Goal: Information Seeking & Learning: Learn about a topic

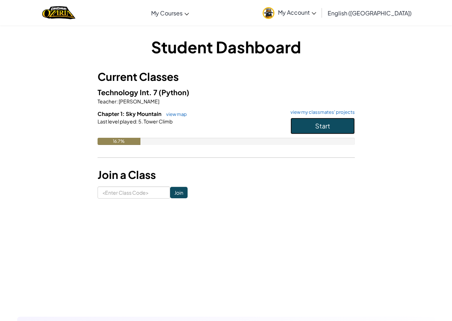
click at [340, 130] on button "Start" at bounding box center [323, 126] width 64 height 16
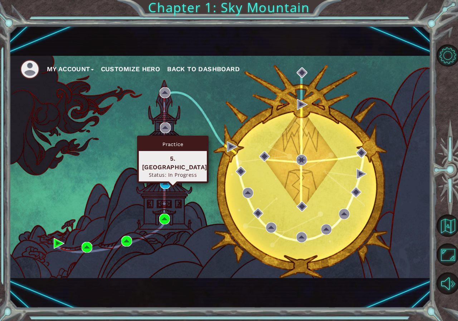
click at [166, 178] on div "Practice 5. [GEOGRAPHIC_DATA] Status: In Progress" at bounding box center [172, 159] width 71 height 48
click at [166, 187] on img at bounding box center [165, 183] width 11 height 11
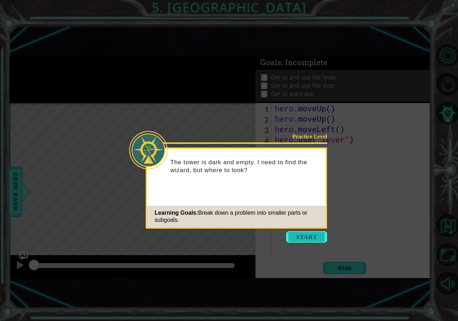
click at [310, 239] on button "Start" at bounding box center [306, 236] width 41 height 11
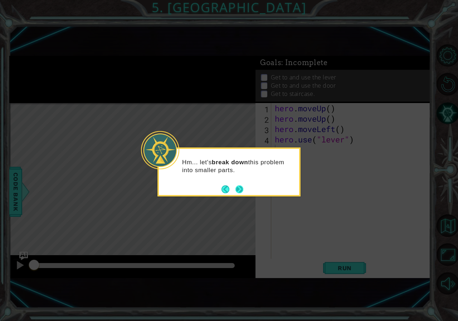
click at [242, 188] on button "Next" at bounding box center [239, 189] width 10 height 10
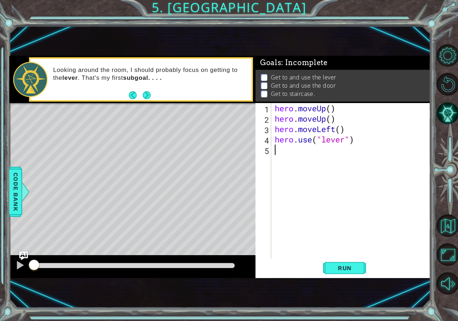
type textarea "r"
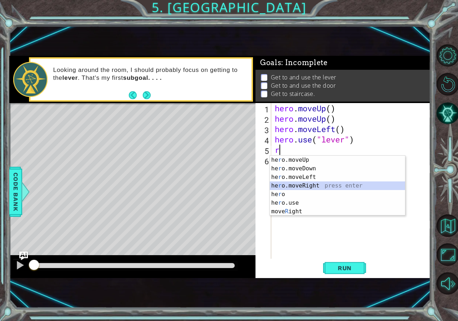
click at [318, 187] on div "he r o.moveUp press enter he r o.moveDown press enter he r o.moveLeft press ent…" at bounding box center [337, 193] width 135 height 77
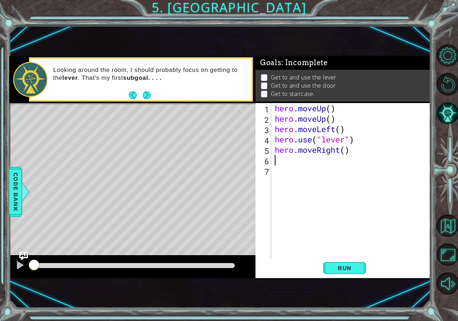
click at [345, 149] on div "hero . moveUp ( ) hero . moveUp ( ) hero . moveLeft ( ) hero . use ( "lever" ) …" at bounding box center [352, 191] width 159 height 176
type textarea "hero.moveRight(2)"
click at [278, 158] on div "hero . moveUp ( ) hero . moveUp ( ) hero . moveLeft ( ) hero . use ( "lever" ) …" at bounding box center [352, 191] width 159 height 176
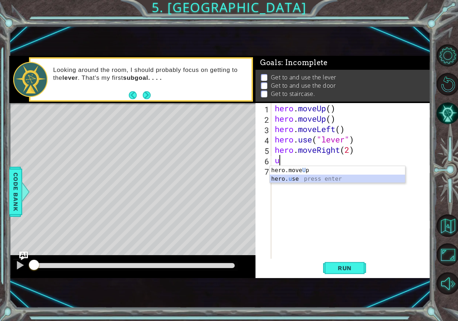
click at [314, 177] on div "hero.move U p press enter hero. u se press enter" at bounding box center [337, 183] width 135 height 34
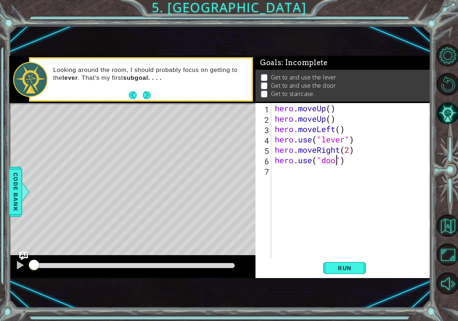
scroll to position [0, 3]
click at [355, 269] on span "Run" at bounding box center [344, 267] width 28 height 7
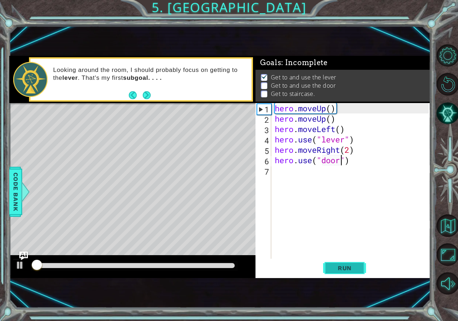
scroll to position [4, 0]
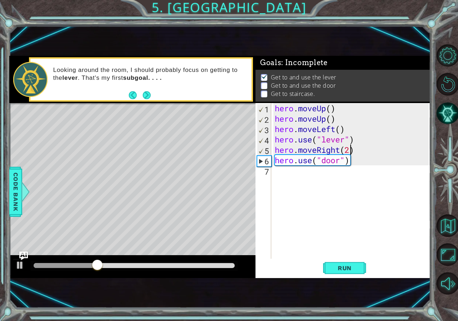
click at [349, 146] on div "hero . moveUp ( ) hero . moveUp ( ) hero . moveLeft ( ) hero . use ( "lever" ) …" at bounding box center [352, 191] width 159 height 176
type textarea "hero.moveRight(3)"
click at [306, 177] on div "hero . moveUp ( ) hero . moveUp ( ) hero . moveLeft ( ) hero . use ( "lever" ) …" at bounding box center [352, 191] width 159 height 176
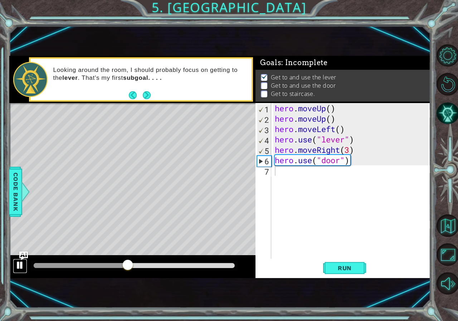
click at [18, 268] on div at bounding box center [19, 264] width 9 height 9
type textarea "l"
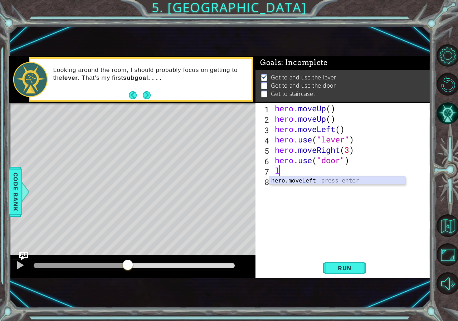
drag, startPoint x: 305, startPoint y: 179, endPoint x: 305, endPoint y: 173, distance: 6.8
click at [305, 173] on body "1 ההההההההההההההההההההההההההההההההההההההההההההההההההההההההההההההההההההההההההההה…" at bounding box center [229, 160] width 458 height 321
click at [303, 179] on div "hero.move L eft press enter" at bounding box center [337, 189] width 135 height 26
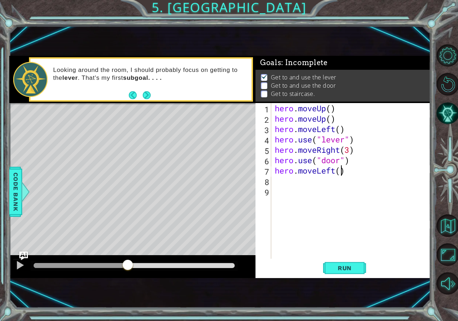
click at [340, 173] on div "hero . moveUp ( ) hero . moveUp ( ) hero . moveLeft ( ) hero . use ( "lever" ) …" at bounding box center [352, 191] width 159 height 176
click at [342, 264] on span "Run" at bounding box center [344, 267] width 28 height 7
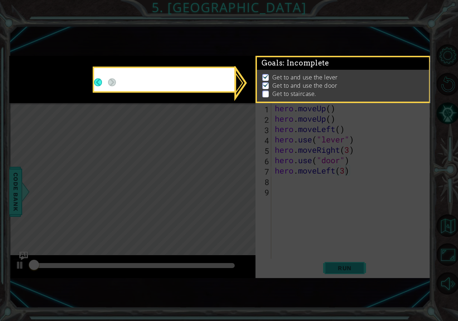
scroll to position [4, 0]
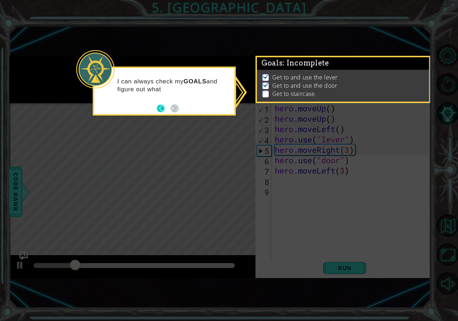
click at [163, 106] on button "Back" at bounding box center [164, 108] width 14 height 8
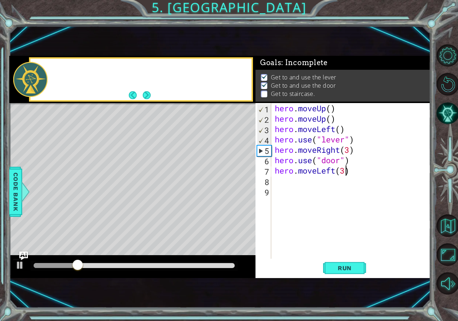
scroll to position [3, 0]
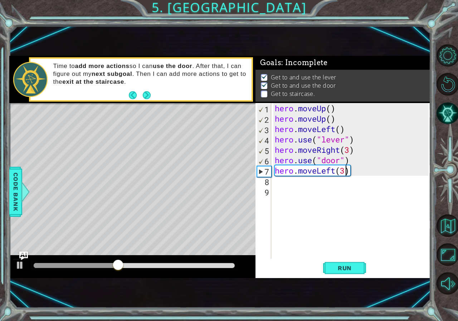
click at [334, 173] on div "hero . moveUp ( ) hero . moveUp ( ) hero . moveLeft ( ) hero . use ( "lever" ) …" at bounding box center [352, 191] width 159 height 176
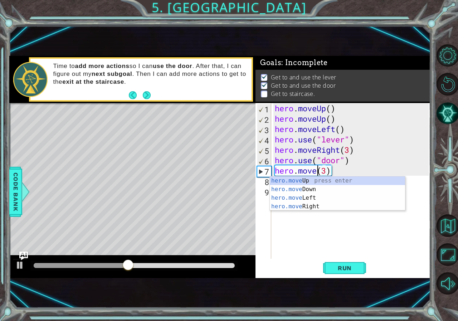
scroll to position [0, 2]
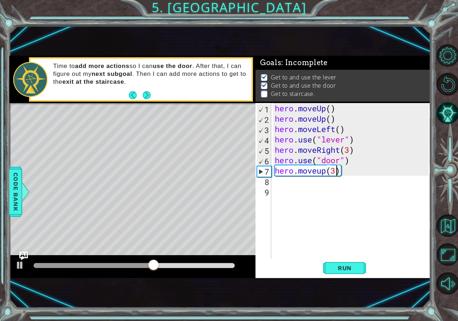
click at [337, 169] on div "hero . moveUp ( ) hero . moveUp ( ) hero . moveLeft ( ) hero . use ( "lever" ) …" at bounding box center [352, 191] width 159 height 176
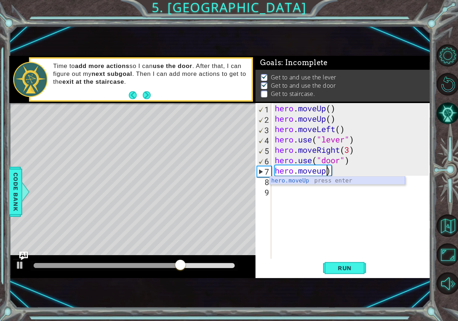
click at [338, 182] on div "hero.moveUp press enter" at bounding box center [337, 189] width 135 height 26
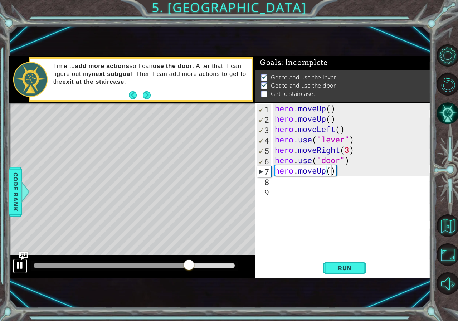
click at [24, 264] on div at bounding box center [19, 264] width 9 height 9
type textarea "hero.moveUp(2)"
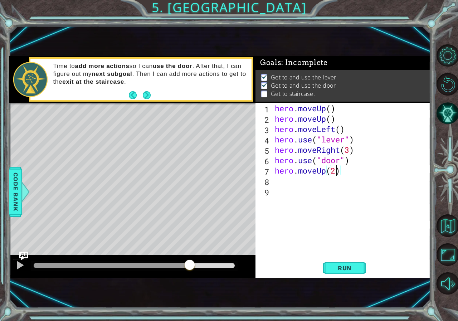
click at [273, 188] on div "hero . moveUp ( ) hero . moveUp ( ) hero . moveLeft ( ) hero . use ( "lever" ) …" at bounding box center [352, 191] width 159 height 176
click at [275, 178] on div "hero . moveUp ( ) hero . moveUp ( ) hero . moveLeft ( ) hero . use ( "lever" ) …" at bounding box center [352, 191] width 159 height 176
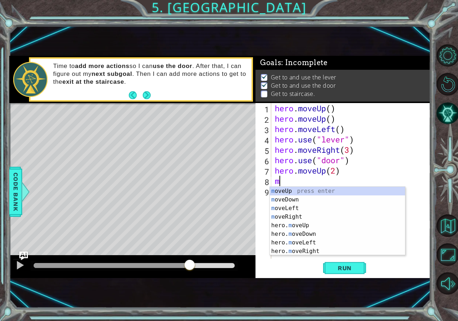
type textarea "mo"
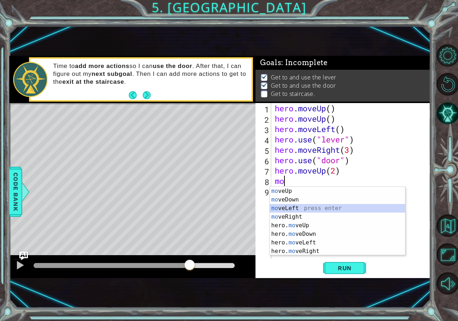
click at [284, 210] on div "mo veUp press enter mo veDown press enter mo veLeft press enter mo veRight pres…" at bounding box center [337, 230] width 135 height 86
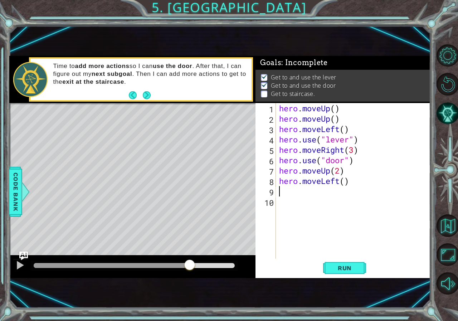
click at [346, 184] on div "hero . moveUp ( ) hero . moveUp ( ) hero . moveLeft ( ) hero . use ( "lever" ) …" at bounding box center [354, 191] width 154 height 176
type textarea "hero.moveLeft(3)"
click at [313, 192] on div "hero . moveUp ( ) hero . moveUp ( ) hero . moveLeft ( ) hero . use ( "lever" ) …" at bounding box center [354, 191] width 154 height 176
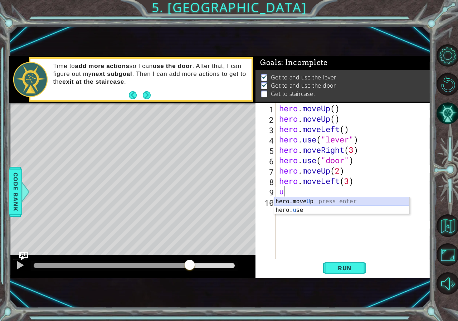
click at [317, 193] on div "hero . moveUp ( ) hero . moveUp ( ) hero . moveLeft ( ) hero . use ( "lever" ) …" at bounding box center [354, 191] width 154 height 176
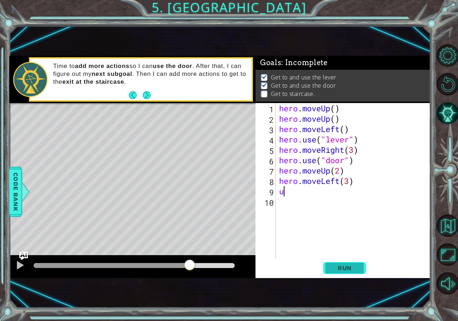
type textarea "u"
click at [350, 266] on span "Run" at bounding box center [344, 267] width 28 height 7
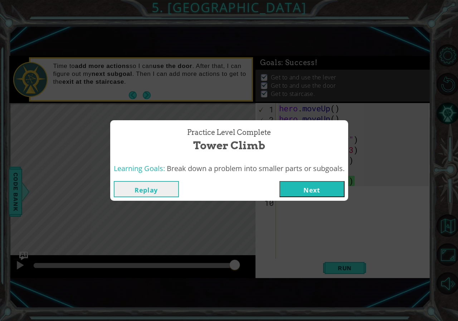
click at [328, 183] on button "Next" at bounding box center [311, 189] width 65 height 16
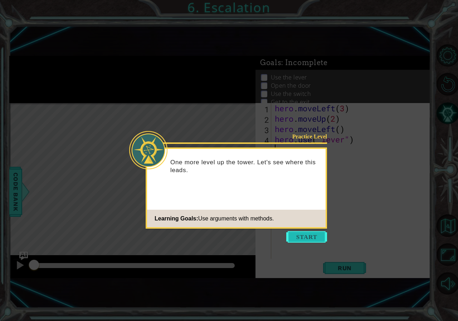
click at [306, 237] on button "Start" at bounding box center [306, 236] width 41 height 11
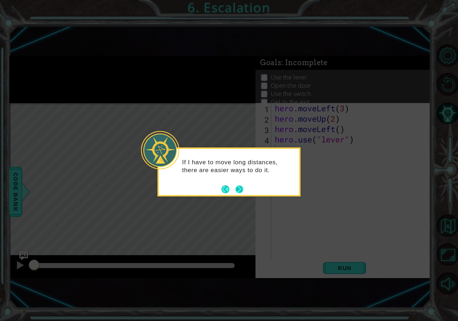
click at [242, 190] on button "Next" at bounding box center [239, 189] width 8 height 8
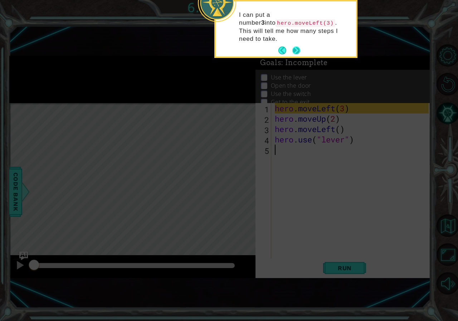
click at [297, 46] on button "Next" at bounding box center [296, 50] width 8 height 8
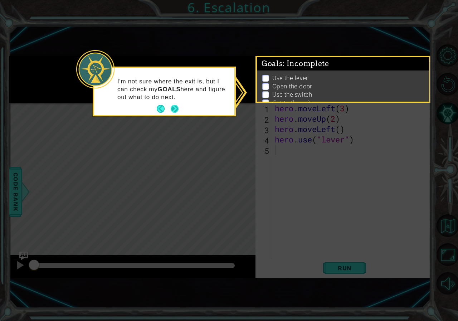
click at [171, 106] on button "Next" at bounding box center [174, 109] width 9 height 9
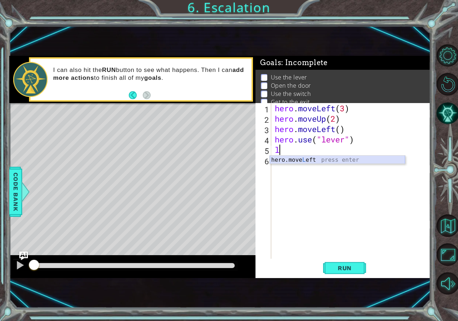
click at [295, 158] on div "hero.move L eft press enter" at bounding box center [337, 168] width 135 height 26
type textarea "hero.moveLeft(1)"
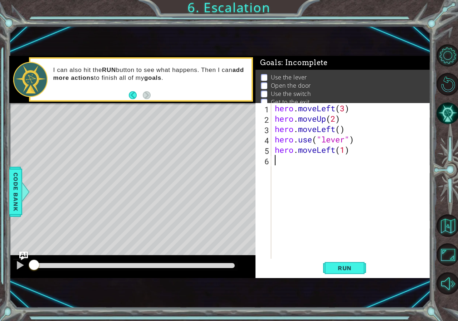
click at [289, 161] on div "hero . moveLeft ( 3 ) hero . moveUp ( 2 ) hero . moveLeft ( ) hero . use ( "lev…" at bounding box center [352, 191] width 159 height 176
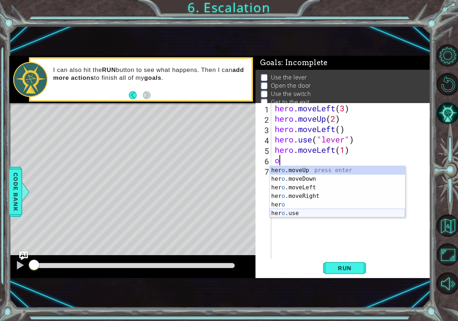
click at [310, 212] on div "her o .moveUp press enter her o .moveDown press enter her o .moveLeft press ent…" at bounding box center [337, 200] width 135 height 69
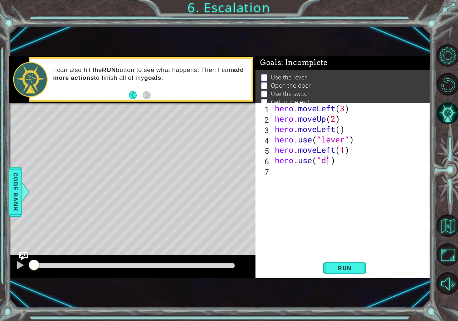
scroll to position [0, 3]
type textarea "hero.use("door")"
click at [286, 169] on div "hero . moveLeft ( 3 ) hero . moveUp ( 2 ) hero . moveLeft ( ) hero . use ( "lev…" at bounding box center [352, 191] width 159 height 176
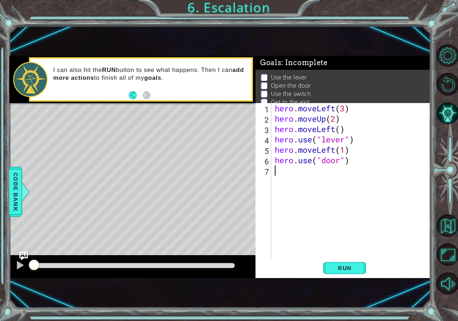
type textarea "2"
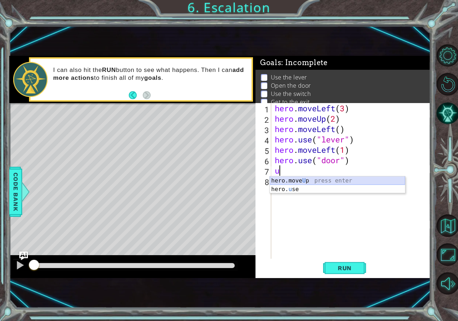
click at [300, 177] on div "hero.move U p press enter hero. u se press enter" at bounding box center [337, 193] width 135 height 34
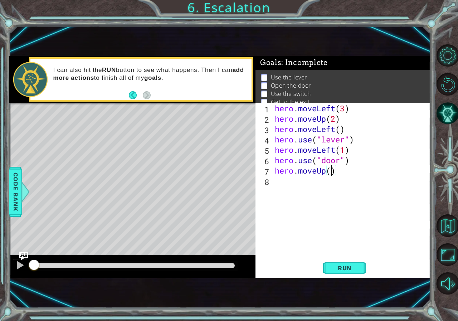
type textarea "hero.moveUp(2)"
click at [282, 186] on div "hero . moveLeft ( 3 ) hero . moveUp ( 2 ) hero . moveLeft ( ) hero . use ( "lev…" at bounding box center [352, 191] width 159 height 176
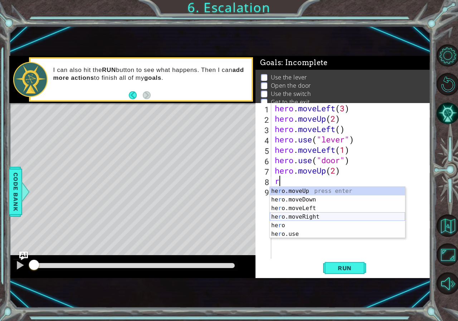
click at [299, 216] on div "he r o.moveUp press enter he r o.moveDown press enter he r o.moveLeft press ent…" at bounding box center [337, 221] width 135 height 69
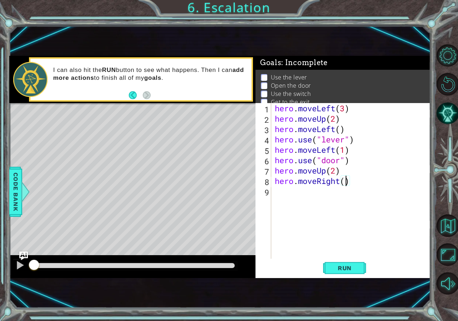
type textarea "hero.moveRight(2)"
click at [301, 191] on div "hero . moveLeft ( 3 ) hero . moveUp ( 2 ) hero . moveLeft ( ) hero . use ( "lev…" at bounding box center [352, 191] width 159 height 176
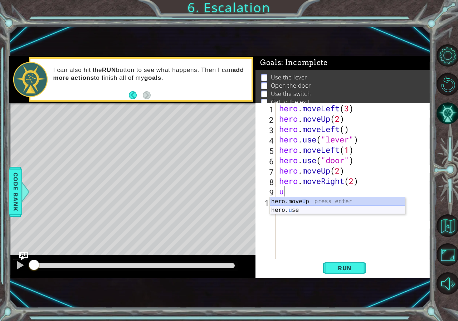
click at [298, 208] on div "hero.move U p press enter hero. u se press enter" at bounding box center [337, 214] width 135 height 34
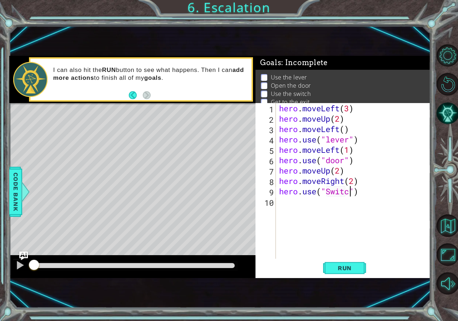
type textarea "hero.use("Switch")"
click at [287, 204] on div "hero . moveLeft ( 3 ) hero . moveUp ( 2 ) hero . moveLeft ( ) hero . use ( "lev…" at bounding box center [354, 191] width 154 height 176
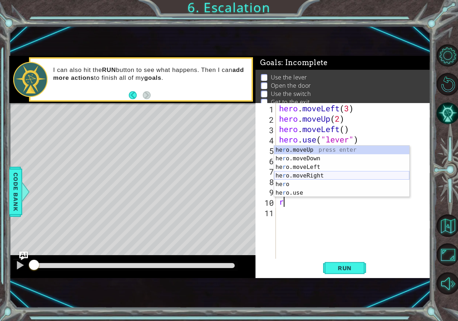
click at [333, 173] on div "he r o.moveUp press enter he r o.moveDown press enter he r o.moveLeft press ent…" at bounding box center [341, 179] width 135 height 69
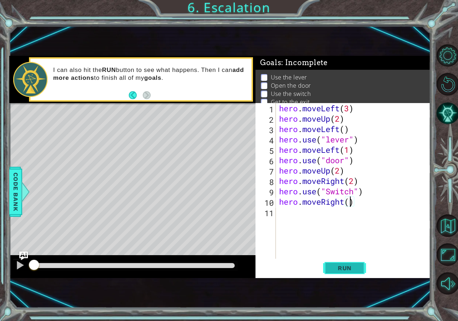
type textarea "hero.moveRight()"
click at [351, 268] on span "Run" at bounding box center [344, 267] width 28 height 7
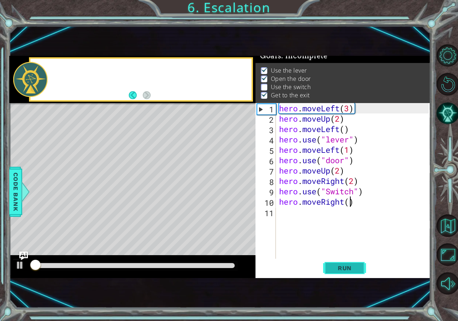
scroll to position [8, 0]
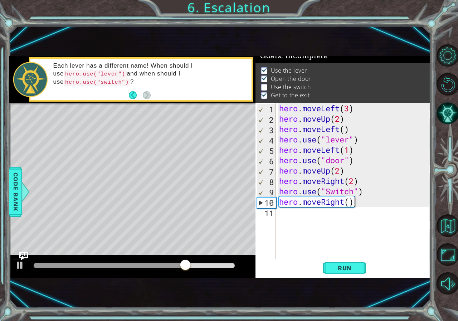
click at [356, 204] on div "hero . moveLeft ( 3 ) hero . moveUp ( 2 ) hero . moveLeft ( ) hero . use ( "lev…" at bounding box center [354, 191] width 154 height 176
drag, startPoint x: 356, startPoint y: 204, endPoint x: 255, endPoint y: 204, distance: 100.8
click at [255, 204] on div "hero.moveRight() 1 2 3 4 5 6 7 8 9 10 11 hero . moveLeft ( 3 ) hero . moveUp ( …" at bounding box center [341, 180] width 173 height 155
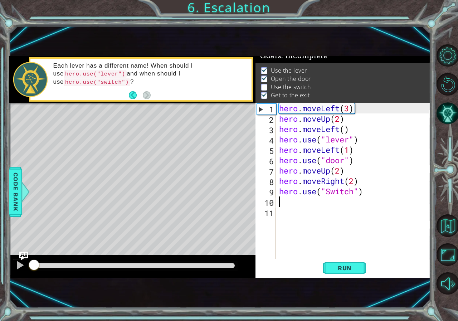
click at [34, 248] on div "methods hero moveDown(steps) moveUp(steps) moveLeft(steps) moveRight(steps) use…" at bounding box center [219, 167] width 421 height 222
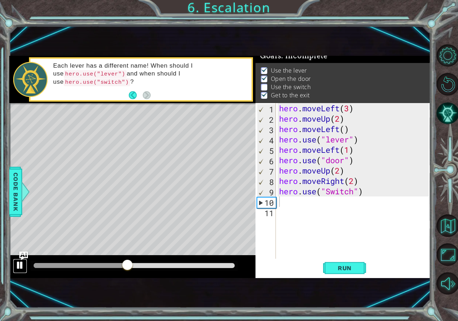
click at [22, 264] on div at bounding box center [19, 264] width 9 height 9
click at [353, 179] on div "hero . moveLeft ( 3 ) hero . moveUp ( 2 ) hero . moveLeft ( ) hero . use ( "lev…" at bounding box center [354, 191] width 154 height 176
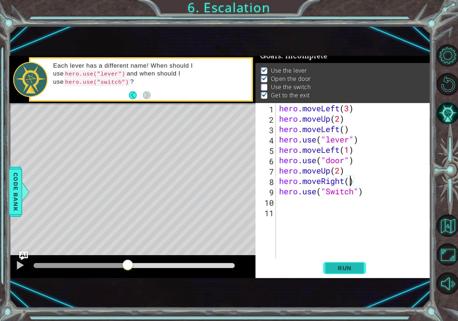
click at [337, 265] on span "Run" at bounding box center [344, 267] width 28 height 7
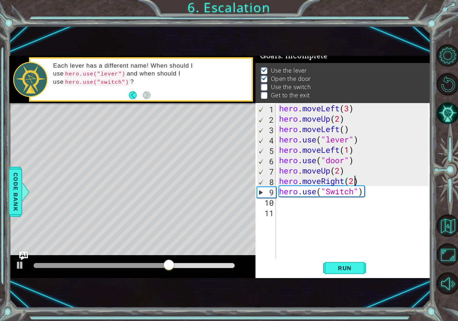
scroll to position [0, 3]
click at [331, 189] on div "hero . moveLeft ( 3 ) hero . moveUp ( 2 ) hero . moveLeft ( ) hero . use ( "lev…" at bounding box center [354, 191] width 154 height 176
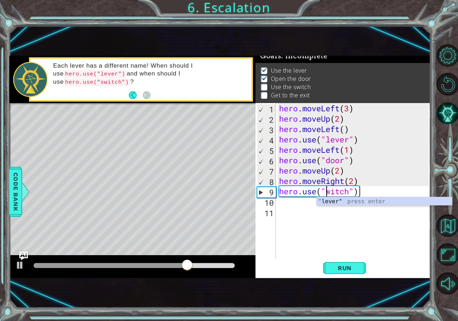
scroll to position [0, 2]
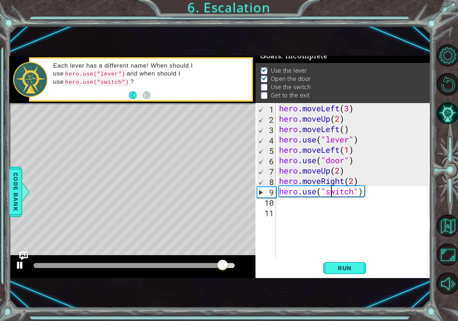
type textarea "hero.use("switch")"
click at [20, 264] on div at bounding box center [19, 264] width 9 height 9
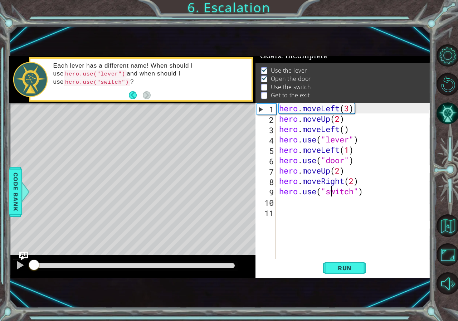
drag, startPoint x: 227, startPoint y: 270, endPoint x: 0, endPoint y: 265, distance: 226.7
click at [0, 265] on div "1 ההההההההההההההההההההההההההההההההההההההההההההההההההההההההההההההההההההההההההההה…" at bounding box center [229, 160] width 458 height 321
click at [355, 265] on span "Run" at bounding box center [344, 267] width 28 height 7
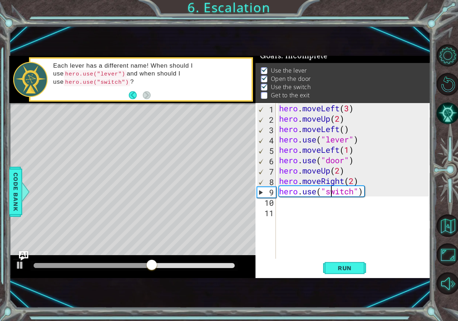
click at [20, 258] on img "Ask AI" at bounding box center [23, 255] width 9 height 9
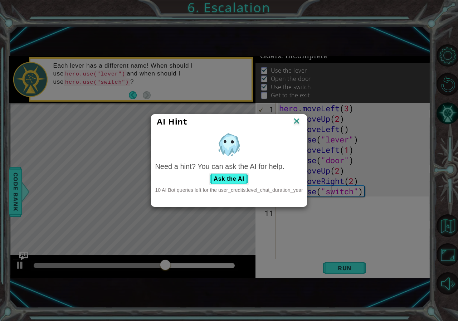
click at [298, 120] on img at bounding box center [296, 121] width 9 height 11
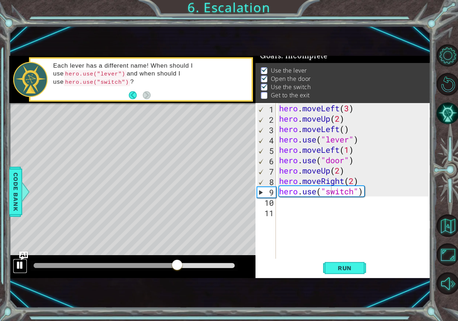
click at [16, 264] on div at bounding box center [19, 264] width 9 height 9
click at [309, 209] on div "hero . moveLeft ( 3 ) hero . moveUp ( 2 ) hero . moveLeft ( ) hero . use ( "lev…" at bounding box center [354, 191] width 154 height 176
click at [303, 199] on div "hero . moveLeft ( 3 ) hero . moveUp ( 2 ) hero . moveLeft ( ) hero . use ( "lev…" at bounding box center [354, 191] width 154 height 176
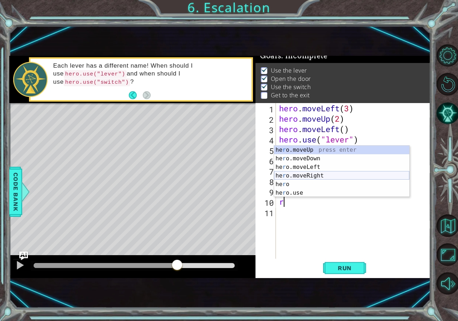
click at [308, 176] on div "he r o.moveUp press enter he r o.moveDown press enter he r o.moveLeft press ent…" at bounding box center [341, 179] width 135 height 69
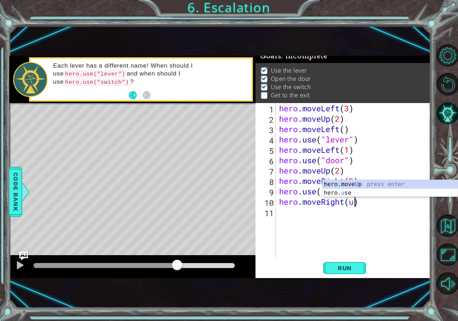
scroll to position [0, 3]
click at [348, 176] on body "1 ההההההההההההההההההההההההההההההההההההההההההההההההההההההההההההההההההההההההההההה…" at bounding box center [229, 160] width 458 height 321
type textarea "hero.moveRight()"
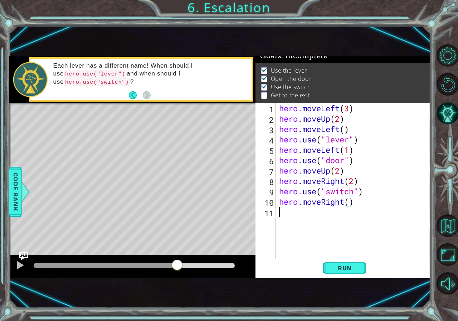
click at [290, 215] on div "hero . moveLeft ( 3 ) hero . moveUp ( 2 ) hero . moveLeft ( ) hero . use ( "lev…" at bounding box center [354, 191] width 154 height 176
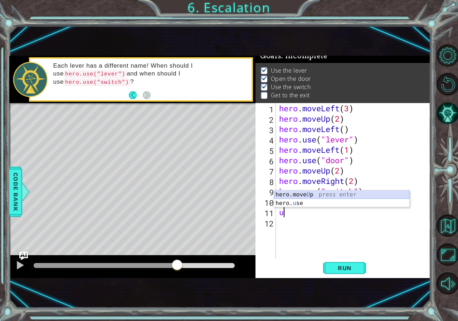
click at [305, 191] on div "hero.move U p press enter hero. u se press enter" at bounding box center [341, 207] width 135 height 34
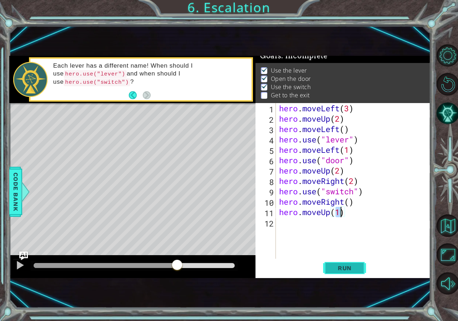
type textarea "hero.moveUp(1)"
click at [346, 267] on span "Run" at bounding box center [344, 267] width 28 height 7
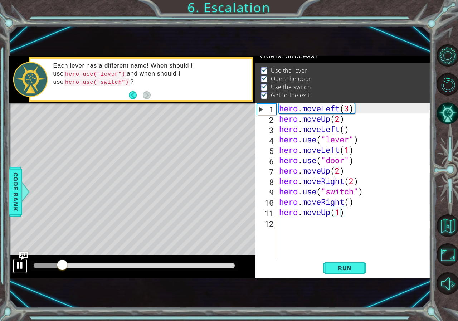
click at [21, 266] on div at bounding box center [19, 264] width 9 height 9
click at [21, 262] on div at bounding box center [19, 264] width 9 height 9
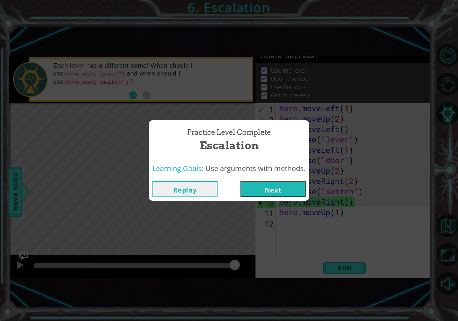
click at [297, 185] on button "Next" at bounding box center [272, 189] width 65 height 16
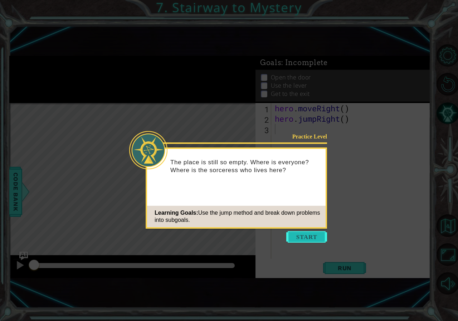
click at [304, 235] on button "Start" at bounding box center [306, 236] width 41 height 11
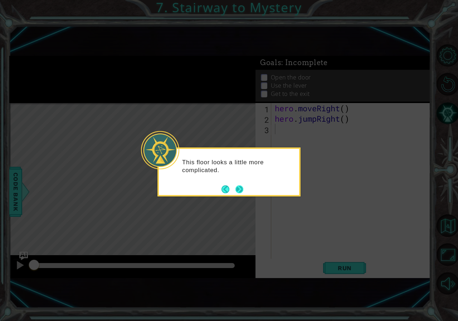
click at [235, 185] on footer at bounding box center [232, 189] width 22 height 11
click at [242, 191] on button "Next" at bounding box center [239, 189] width 10 height 10
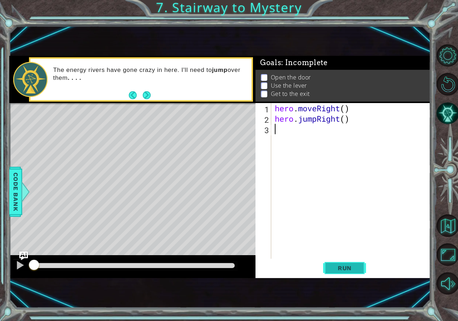
click at [354, 269] on span "Run" at bounding box center [344, 267] width 28 height 7
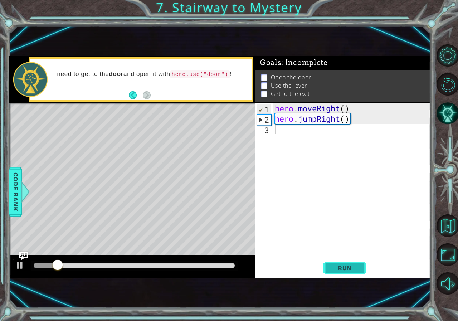
click at [354, 269] on span "Run" at bounding box center [344, 267] width 28 height 7
click at [23, 263] on div at bounding box center [19, 264] width 9 height 9
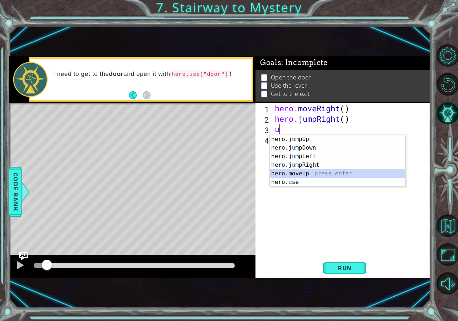
click at [317, 177] on div "hero.j u mpUp press enter hero.j u mpDown press enter hero.j u mpLeft press ent…" at bounding box center [337, 169] width 135 height 69
type textarea "hero.moveUp(1)"
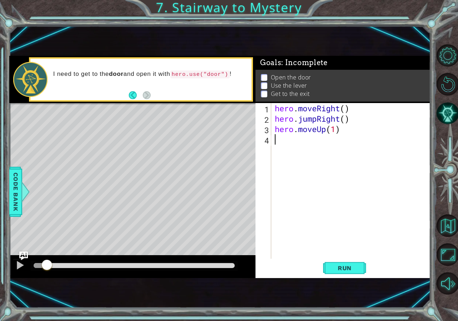
click at [290, 141] on div "hero . moveRight ( ) hero . jumpRight ( ) hero . moveUp ( 1 )" at bounding box center [352, 191] width 159 height 176
type textarea "r"
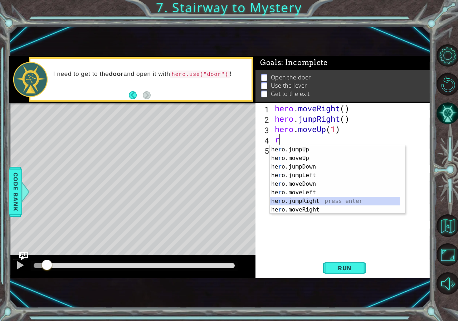
click at [310, 201] on div "he r o.jumpUp press enter he r o.moveUp press enter he r o.jumpDown press enter…" at bounding box center [335, 188] width 130 height 86
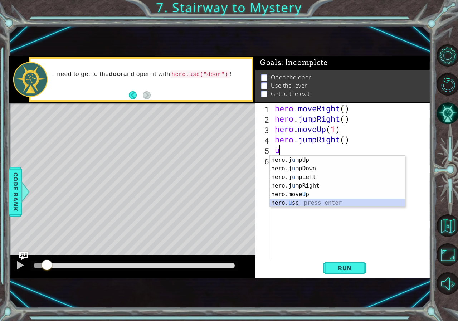
click at [302, 199] on div "hero.j u mpUp press enter hero.j u mpDown press enter hero.j u mpLeft press ent…" at bounding box center [337, 189] width 135 height 69
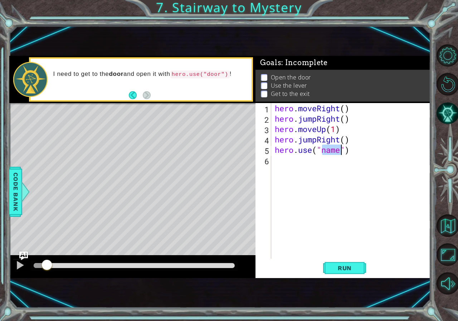
scroll to position [0, 2]
type textarea "hero.use("door")"
click at [309, 167] on div "hero . moveRight ( ) hero . jumpRight ( ) hero . moveUp ( 1 ) hero . jumpRight …" at bounding box center [352, 191] width 159 height 176
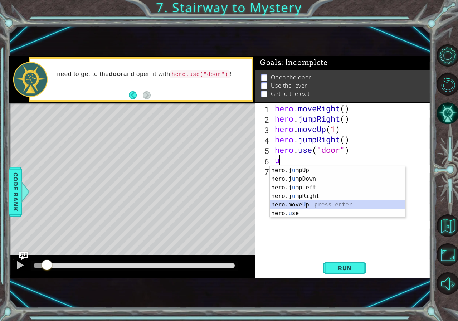
click at [318, 207] on div "hero.j u mpUp press enter hero.j u mpDown press enter hero.j u mpLeft press ent…" at bounding box center [337, 200] width 135 height 69
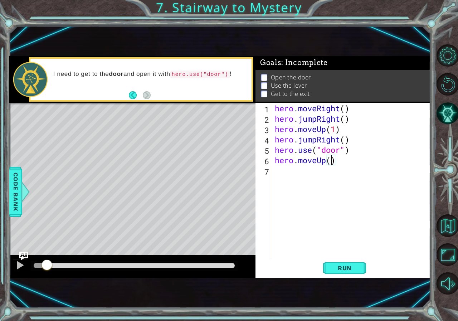
type textarea "hero.moveUp(2)"
click at [279, 171] on div "hero . moveRight ( ) hero . jumpRight ( ) hero . moveUp ( 1 ) hero . jumpRight …" at bounding box center [352, 191] width 159 height 176
type textarea "l"
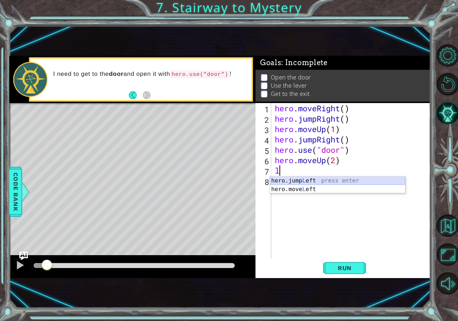
click at [292, 179] on div "hero.jump L eft press enter hero.move L eft press enter" at bounding box center [337, 193] width 135 height 34
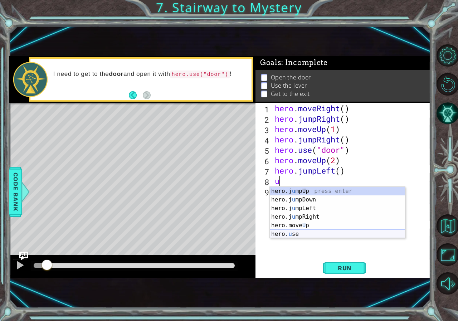
click at [319, 232] on div "hero.j u mpUp press enter hero.j u mpDown press enter hero.j u mpLeft press ent…" at bounding box center [337, 221] width 135 height 69
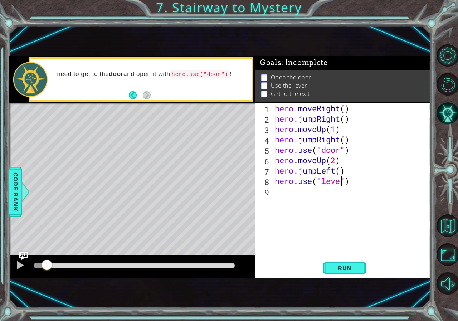
type textarea "hero.use("lever")"
click at [306, 193] on div "hero . moveRight ( ) hero . jumpRight ( ) hero . moveUp ( 1 ) hero . jumpRight …" at bounding box center [352, 191] width 159 height 176
type textarea "l"
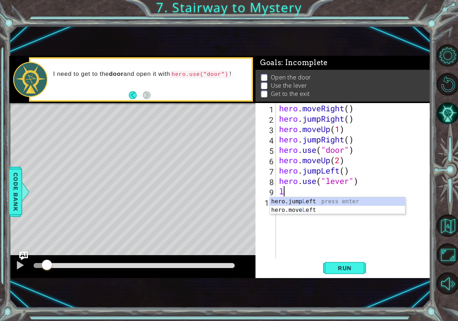
click at [297, 203] on div "hero.jump L eft press enter hero.move L eft press enter" at bounding box center [337, 214] width 135 height 34
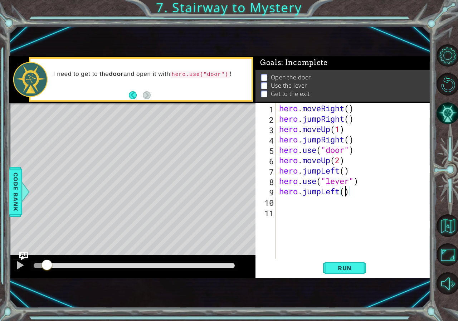
click at [345, 191] on div "hero . moveRight ( ) hero . jumpRight ( ) hero . moveUp ( 1 ) hero . jumpRight …" at bounding box center [354, 191] width 154 height 176
type textarea "hero.jumpLeft(2)"
click at [297, 207] on div "hero . moveRight ( ) hero . jumpRight ( ) hero . moveUp ( 1 ) hero . jumpRight …" at bounding box center [354, 191] width 154 height 176
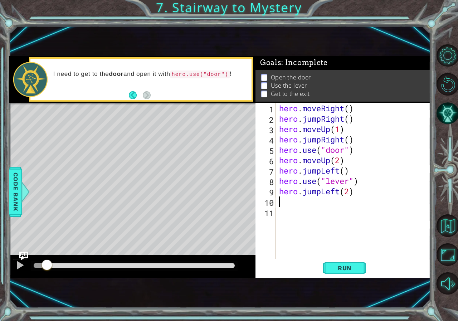
click at [296, 205] on div "hero . moveRight ( ) hero . jumpRight ( ) hero . moveUp ( 1 ) hero . jumpRight …" at bounding box center [354, 191] width 154 height 176
type textarea "j"
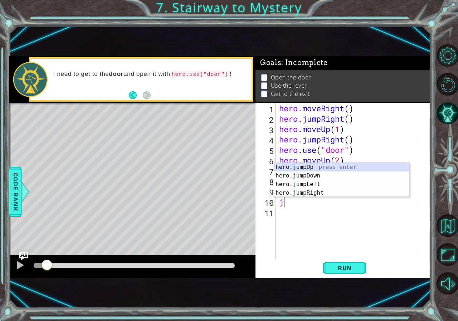
click at [298, 166] on div "hero. j umpUp press enter hero. j umpDown press enter hero. j umpLeft press ent…" at bounding box center [341, 188] width 135 height 51
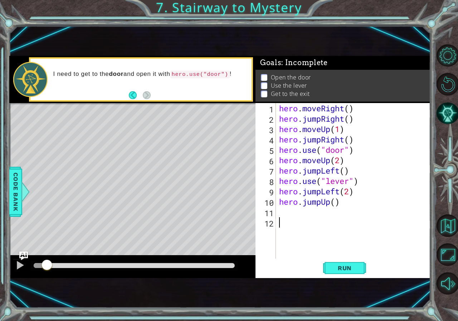
click at [287, 225] on div "hero . moveRight ( ) hero . jumpRight ( ) hero . moveUp ( 1 ) hero . jumpRight …" at bounding box center [354, 191] width 154 height 176
click at [276, 209] on div "1 2 3 4 5 6 7 8 9 10 11 12 hero . moveRight ( ) hero . jumpRight ( ) hero . mov…" at bounding box center [341, 180] width 173 height 155
click at [279, 210] on div "hero . moveRight ( ) hero . jumpRight ( ) hero . moveUp ( 1 ) hero . jumpRight …" at bounding box center [354, 191] width 154 height 176
type textarea "r"
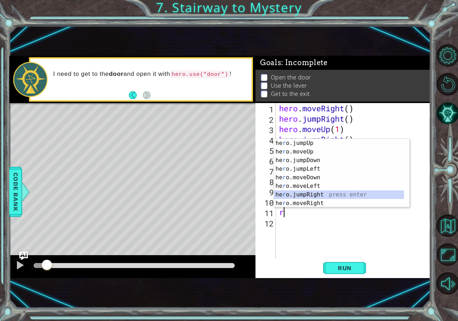
click at [318, 194] on div "he r o.jumpUp press enter he r o.moveUp press enter he r o.jumpDown press enter…" at bounding box center [339, 182] width 130 height 86
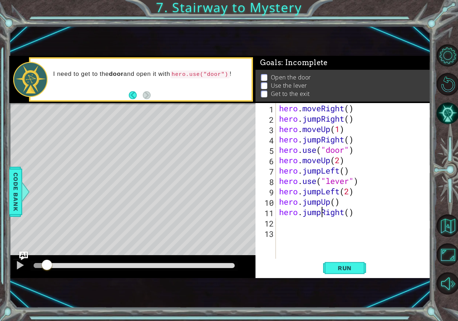
click at [321, 213] on div "hero . moveRight ( ) hero . jumpRight ( ) hero . moveUp ( 1 ) hero . jumpRight …" at bounding box center [354, 191] width 154 height 176
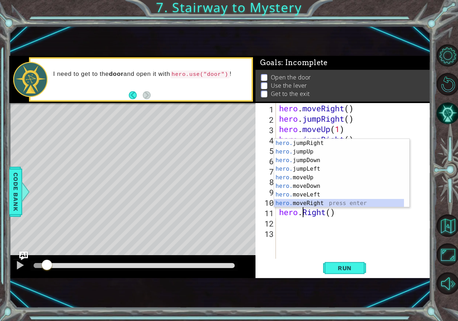
click at [316, 201] on div "hero. jumpRight press enter hero. jumpUp press enter hero. jumpDown press enter…" at bounding box center [339, 182] width 130 height 86
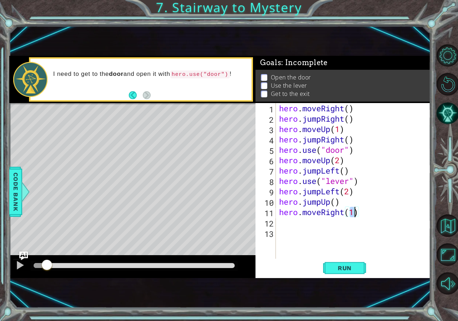
click at [321, 194] on div "hero . moveRight ( ) hero . jumpRight ( ) hero . moveUp ( 1 ) hero . jumpRight …" at bounding box center [354, 191] width 154 height 176
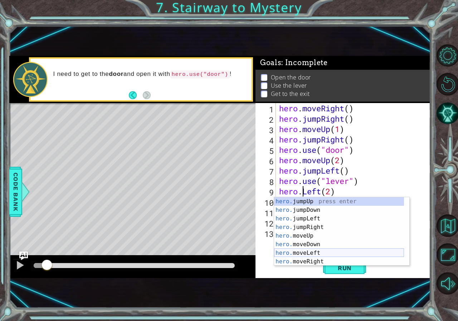
click at [332, 254] on div "hero. jumpUp press enter hero. jumpDown press enter hero. jumpLeft press enter …" at bounding box center [339, 240] width 130 height 86
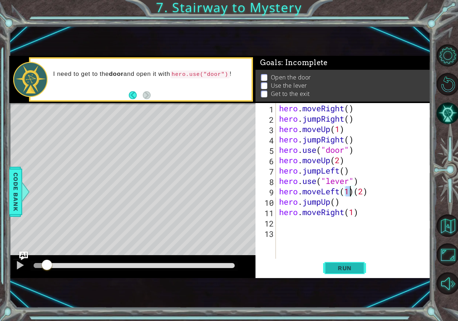
click at [342, 265] on span "Run" at bounding box center [344, 267] width 28 height 7
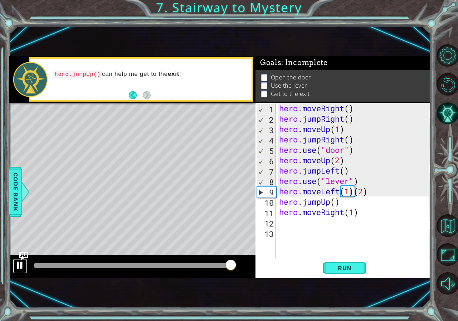
click at [18, 263] on div at bounding box center [19, 264] width 9 height 9
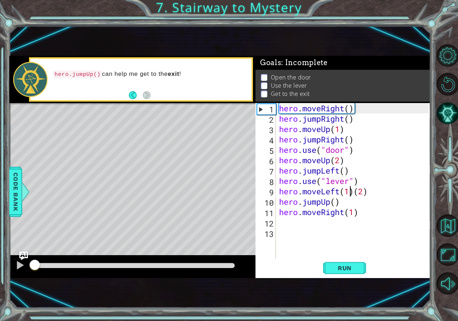
drag, startPoint x: 231, startPoint y: 265, endPoint x: 0, endPoint y: 287, distance: 231.7
click at [0, 287] on div "1 ההההההההההההההההההההההההההההההההההההההההההההההההההההההההההההההההההההההההההההה…" at bounding box center [229, 160] width 458 height 321
click at [318, 140] on div "hero . moveRight ( ) hero . jumpRight ( ) hero . moveUp ( 1 ) hero . jumpRight …" at bounding box center [354, 191] width 154 height 176
drag, startPoint x: 317, startPoint y: 133, endPoint x: 316, endPoint y: 129, distance: 4.5
click at [316, 129] on div "hero . moveRight ( ) hero . jumpRight ( ) hero . moveUp ( 1 ) hero . jumpRight …" at bounding box center [354, 191] width 154 height 176
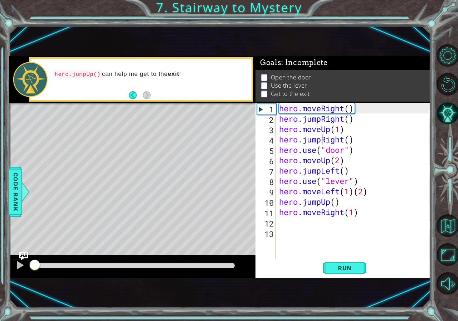
click at [320, 138] on div "hero . moveRight ( ) hero . jumpRight ( ) hero . moveUp ( 1 ) hero . jumpRight …" at bounding box center [354, 191] width 154 height 176
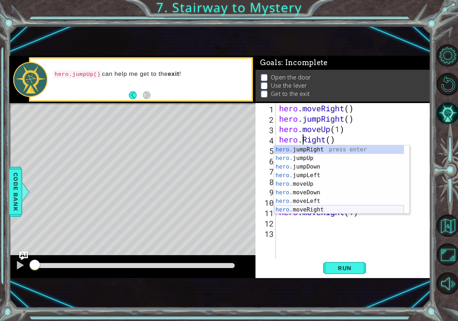
click at [332, 208] on div "hero. jumpRight press enter hero. jumpUp press enter hero. jumpDown press enter…" at bounding box center [339, 188] width 130 height 86
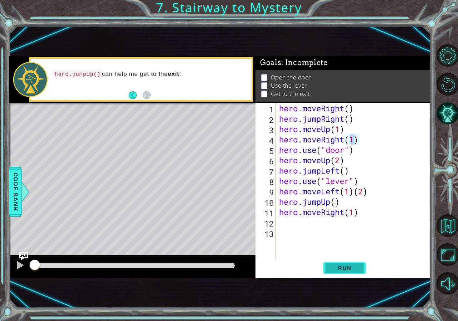
click at [333, 267] on span "Run" at bounding box center [344, 267] width 28 height 7
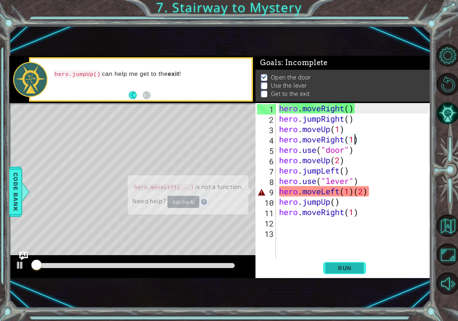
scroll to position [4, 0]
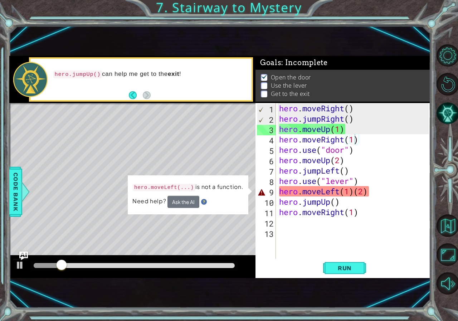
click at [222, 231] on div "Level Map" at bounding box center [174, 208] width 330 height 211
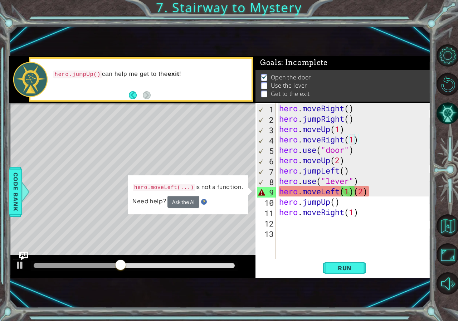
click at [321, 170] on div "hero . moveRight ( ) hero . jumpRight ( ) hero . moveUp ( 1 ) hero . moveRight …" at bounding box center [354, 191] width 154 height 176
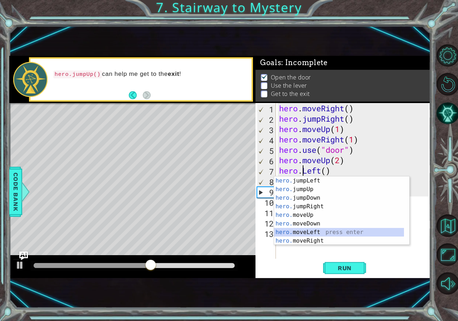
click at [323, 231] on div "hero. jumpLeft press enter hero. jumpUp press enter hero. jumpDown press enter …" at bounding box center [339, 219] width 130 height 86
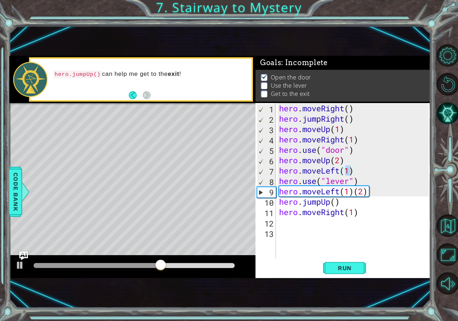
click at [169, 261] on div at bounding box center [134, 266] width 207 height 10
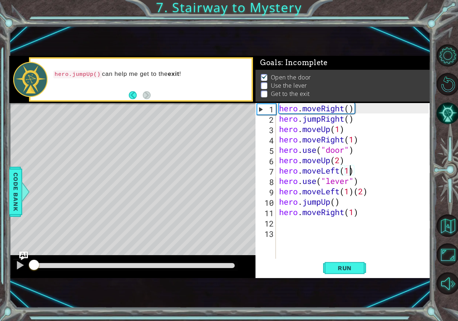
drag, startPoint x: 165, startPoint y: 268, endPoint x: 0, endPoint y: 244, distance: 166.5
click at [0, 244] on div "1 ההההההההההההההההההההההההההההההההההההההההההההההההההההההההההההההההההההההההההההה…" at bounding box center [229, 160] width 458 height 321
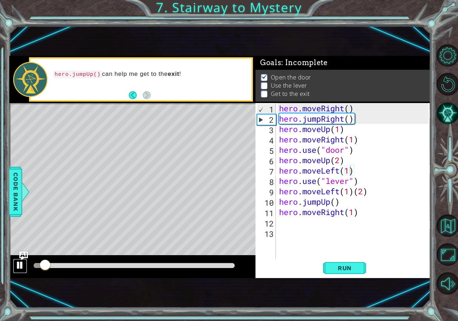
click at [18, 268] on div at bounding box center [19, 264] width 9 height 9
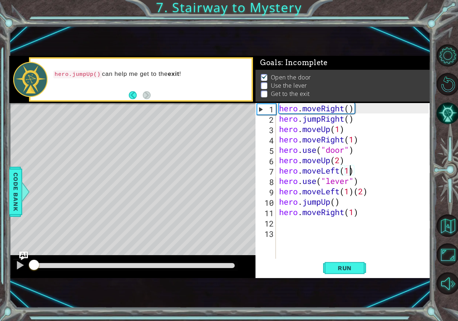
drag, startPoint x: 49, startPoint y: 260, endPoint x: 0, endPoint y: 266, distance: 49.3
click at [0, 266] on div "1 ההההההההההההההההההההההההההההההההההההההההההההההההההההההההההההההההההההההההההההה…" at bounding box center [229, 160] width 458 height 321
click at [19, 263] on div at bounding box center [19, 264] width 9 height 9
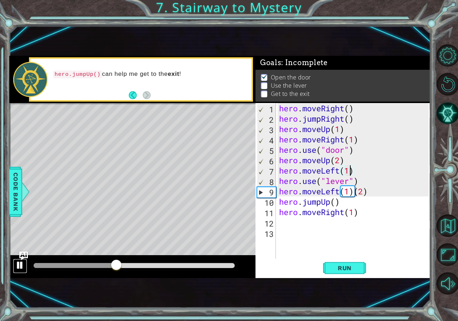
click at [20, 267] on div at bounding box center [19, 264] width 9 height 9
type textarea "hero.moveLeft()"
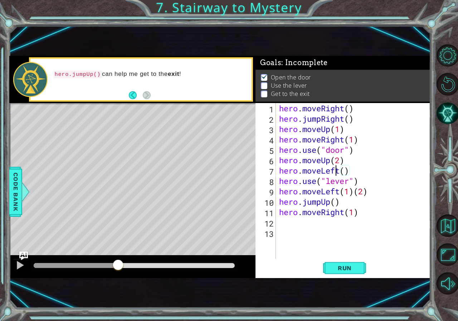
click at [336, 174] on div "hero . moveRight ( ) hero . jumpRight ( ) hero . moveUp ( 1 ) hero . moveRight …" at bounding box center [354, 191] width 154 height 176
click at [336, 173] on div "hero . moveRight ( ) hero . jumpRight ( ) hero . moveUp ( 1 ) hero . moveRight …" at bounding box center [354, 191] width 154 height 176
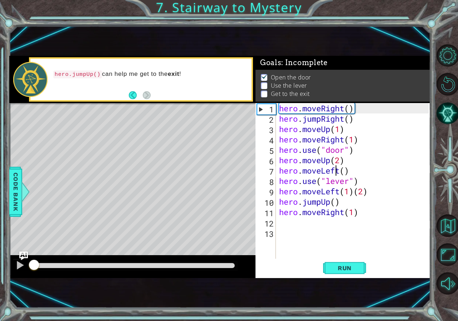
drag, startPoint x: 115, startPoint y: 260, endPoint x: 0, endPoint y: 256, distance: 114.8
click at [0, 256] on div "1 ההההההההההההההההההההההההההההההההההההההההההההההההההההההההההההההההההההההההההההה…" at bounding box center [229, 160] width 458 height 321
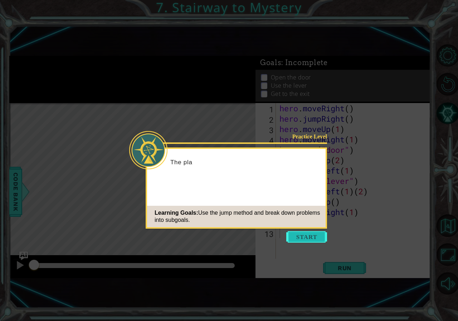
click at [314, 240] on button "Start" at bounding box center [306, 236] width 41 height 11
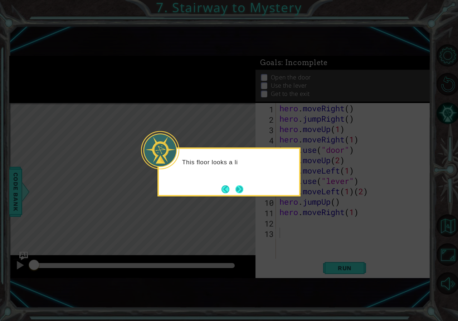
click at [243, 186] on button "Next" at bounding box center [239, 189] width 8 height 8
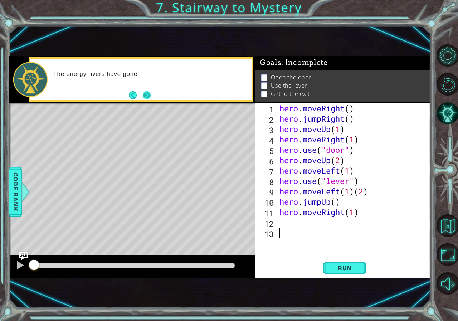
click at [148, 99] on button "Next" at bounding box center [147, 95] width 8 height 8
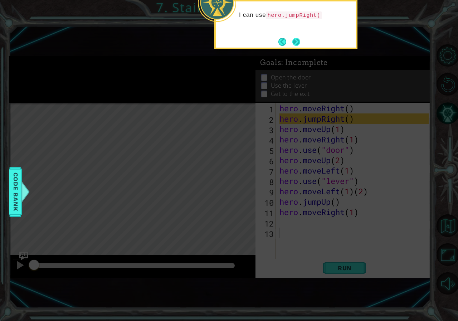
click at [298, 44] on button "Next" at bounding box center [296, 42] width 8 height 8
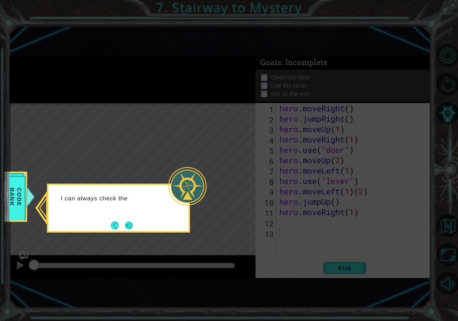
click at [125, 228] on button "Next" at bounding box center [129, 225] width 8 height 8
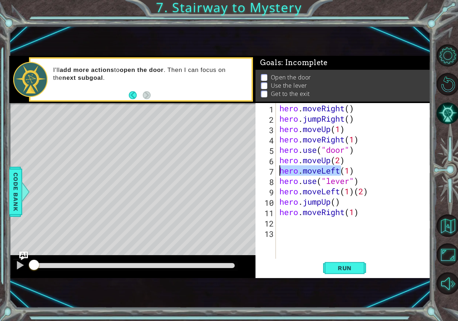
drag, startPoint x: 340, startPoint y: 172, endPoint x: 266, endPoint y: 172, distance: 74.4
click at [266, 172] on div "1 2 3 4 5 6 7 8 9 10 11 12 13 hero . moveRight ( ) hero . jumpRight ( ) hero . …" at bounding box center [341, 180] width 173 height 155
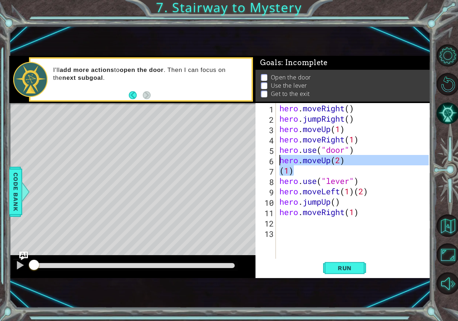
drag, startPoint x: 300, startPoint y: 173, endPoint x: 238, endPoint y: 164, distance: 62.8
click at [238, 164] on div "1 ההההההההההההההההההההההההההההההההההההההההההההההההההההההההההההההההההההההההההההה…" at bounding box center [219, 167] width 421 height 222
click at [290, 171] on div "hero . moveRight ( ) hero . jumpRight ( ) hero . moveUp ( 1 ) hero . moveRight …" at bounding box center [353, 180] width 150 height 155
type textarea "(1)"
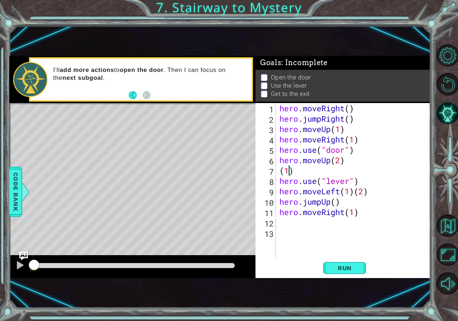
click at [290, 171] on div "hero . moveRight ( ) hero . jumpRight ( ) hero . moveUp ( 1 ) hero . moveRight …" at bounding box center [355, 191] width 154 height 176
drag, startPoint x: 291, startPoint y: 171, endPoint x: 281, endPoint y: 173, distance: 9.9
click at [281, 173] on div "hero . moveRight ( ) hero . jumpRight ( ) hero . moveUp ( 1 ) hero . moveRight …" at bounding box center [355, 191] width 154 height 176
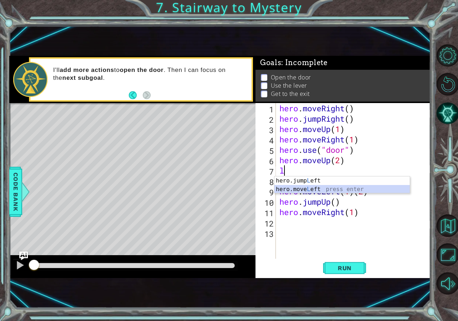
click at [295, 189] on div "hero.jump L eft press enter hero.move L eft press enter" at bounding box center [341, 193] width 135 height 34
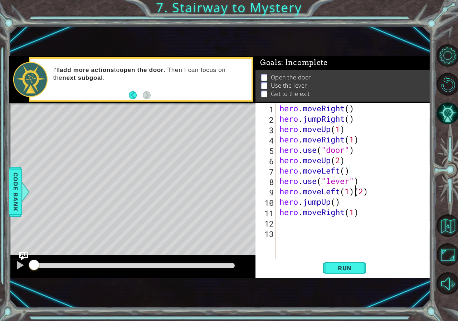
click at [354, 192] on div "hero . moveRight ( ) hero . jumpRight ( ) hero . moveUp ( 1 ) hero . moveRight …" at bounding box center [355, 191] width 154 height 176
click at [260, 290] on div "1 ההההההההההההההההההההההההההההההההההההההההההההההההההההההההההההההההההההההההההההה…" at bounding box center [219, 167] width 421 height 282
click at [356, 209] on div "hero . moveRight ( ) hero . jumpRight ( ) hero . moveUp ( 1 ) hero . moveRight …" at bounding box center [355, 191] width 154 height 176
type textarea "hero.moveRight(2)"
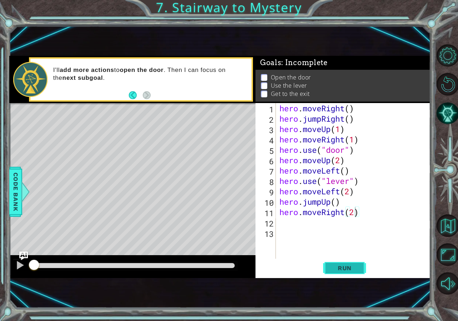
click at [346, 266] on span "Run" at bounding box center [344, 267] width 28 height 7
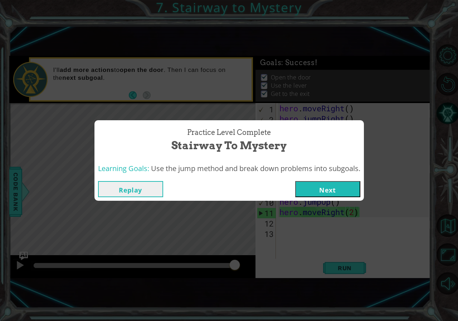
click at [318, 190] on button "Next" at bounding box center [327, 189] width 65 height 16
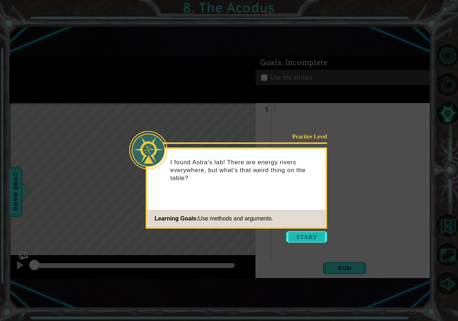
click at [315, 239] on button "Start" at bounding box center [306, 236] width 41 height 11
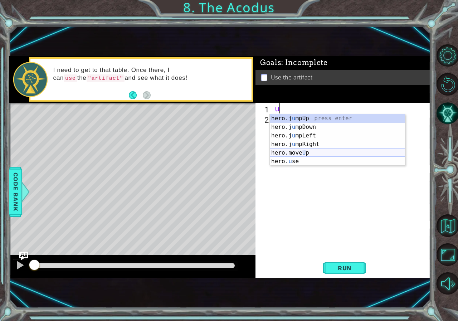
click at [298, 153] on div "hero.j u mpUp press enter hero.j u mpDown press enter hero.j u mpLeft press ent…" at bounding box center [337, 148] width 135 height 69
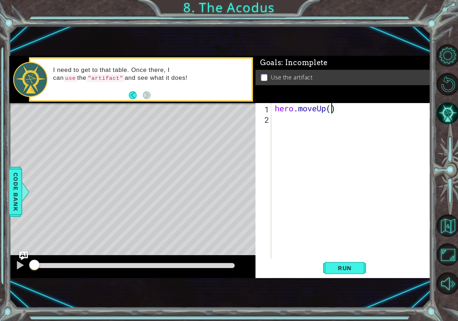
type textarea "hero.moveUp(2)"
click at [296, 120] on div "hero . moveUp ( 2 )" at bounding box center [352, 191] width 159 height 176
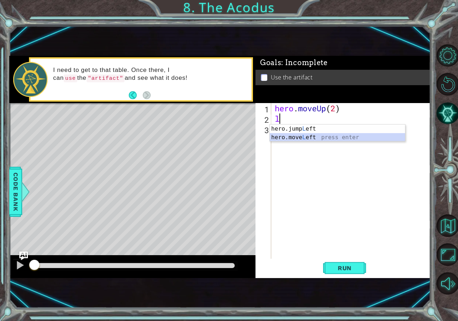
click at [317, 138] on div "hero.jump L eft press enter hero.move L eft press enter" at bounding box center [337, 141] width 135 height 34
type textarea "hero.moveLeft(1)"
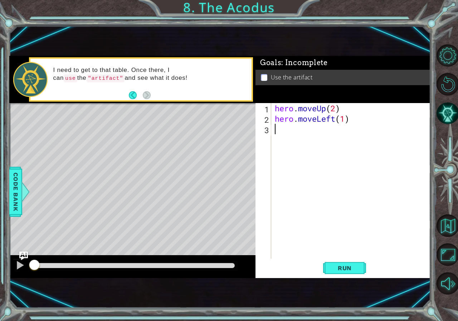
click at [276, 127] on div "hero . moveUp ( 2 ) hero . moveLeft ( 1 )" at bounding box center [352, 191] width 159 height 176
type textarea "d"
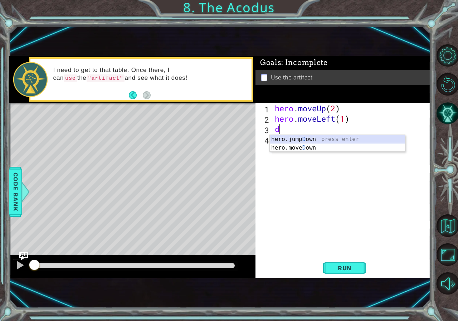
click at [280, 143] on div "hero.jump D own press enter hero.move D own press enter" at bounding box center [337, 152] width 135 height 34
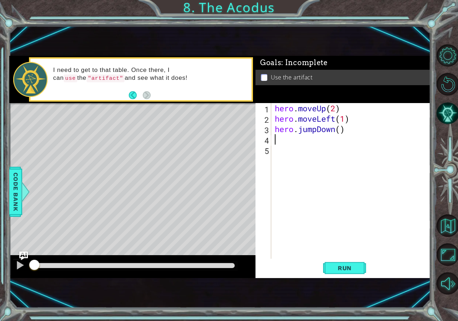
click at [339, 129] on div "hero . moveUp ( 2 ) hero . moveLeft ( 1 ) hero . jumpDown ( )" at bounding box center [352, 191] width 159 height 176
type textarea "hero.jumpDown(2)"
click at [283, 141] on div "hero . moveUp ( 2 ) hero . moveLeft ( 1 ) hero . jumpDown ( 2 )" at bounding box center [352, 191] width 159 height 176
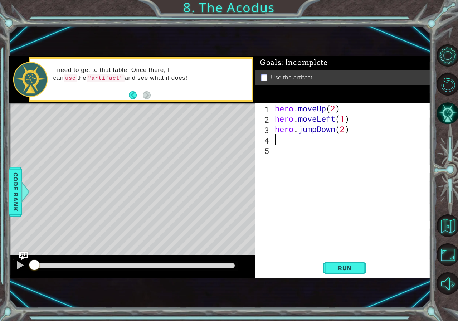
type textarea "j"
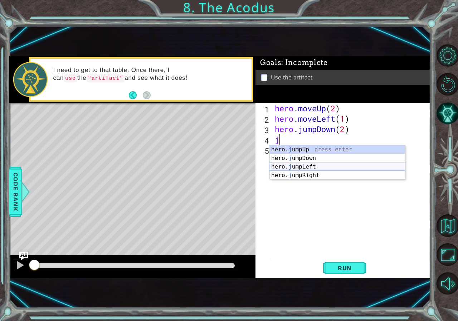
click at [330, 167] on div "hero. j umpUp press enter hero. j umpDown press enter hero. j umpLeft press ent…" at bounding box center [337, 170] width 135 height 51
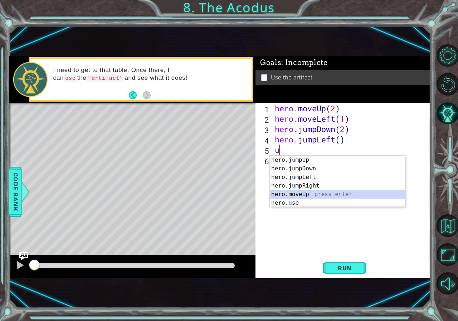
click at [318, 193] on div "hero.j u mpUp press enter hero.j u mpDown press enter hero.j u mpLeft press ent…" at bounding box center [337, 189] width 135 height 69
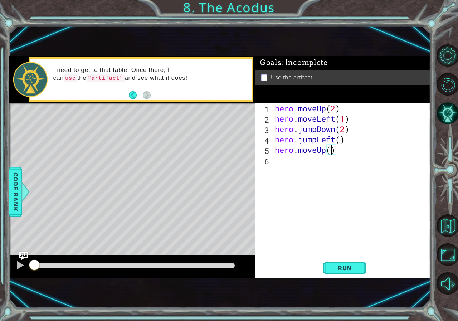
type textarea "hero.moveUp(2)"
click at [299, 169] on div "hero . moveUp ( 2 ) hero . moveLeft ( 1 ) hero . jumpDown ( 2 ) hero . jumpLeft…" at bounding box center [352, 191] width 159 height 176
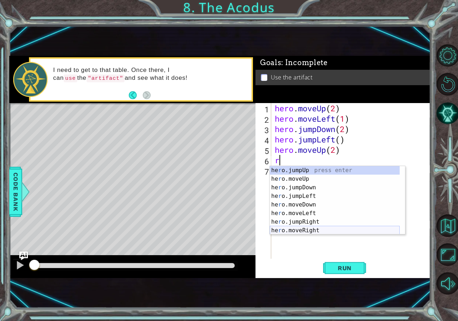
click at [301, 232] on div "he r o.jumpUp press enter he r o.moveUp press enter he r o.jumpDown press enter…" at bounding box center [335, 209] width 130 height 86
type textarea "hero.moveRight(1)"
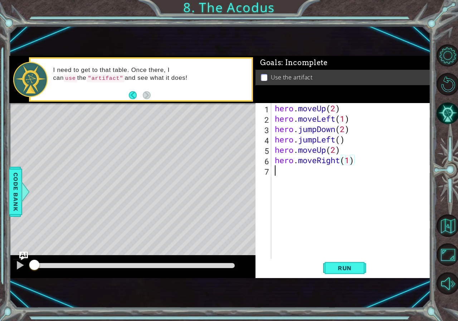
click at [313, 171] on div "hero . moveUp ( 2 ) hero . moveLeft ( 1 ) hero . jumpDown ( 2 ) hero . jumpLeft…" at bounding box center [352, 191] width 159 height 176
click at [348, 158] on div "hero . moveUp ( 2 ) hero . moveLeft ( 1 ) hero . jumpDown ( 2 ) hero . jumpLeft…" at bounding box center [352, 191] width 159 height 176
type textarea "hero.moveRight()"
click at [300, 178] on div "hero . moveUp ( 2 ) hero . moveLeft ( 1 ) hero . jumpDown ( 2 ) hero . jumpLeft…" at bounding box center [352, 191] width 159 height 176
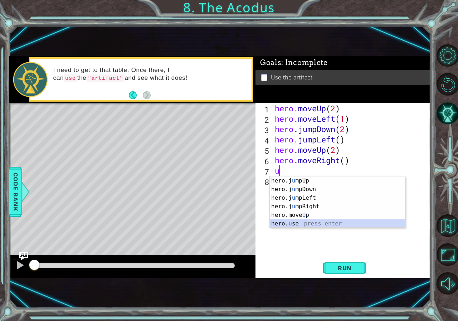
click at [287, 227] on div "hero.j u mpUp press enter hero.j u mpDown press enter hero.j u mpLeft press ent…" at bounding box center [337, 210] width 135 height 69
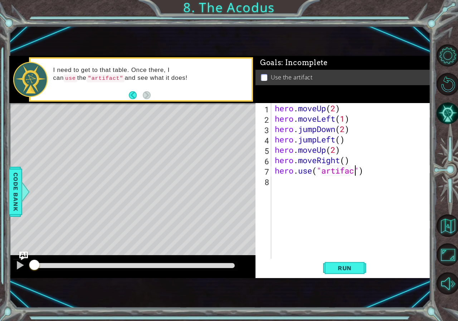
scroll to position [0, 4]
click at [340, 271] on button "Run" at bounding box center [344, 268] width 43 height 18
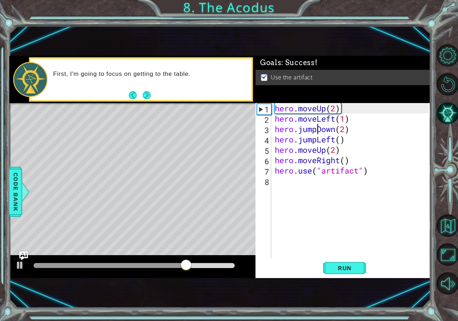
click at [317, 132] on div "hero . moveUp ( 2 ) hero . moveLeft ( 1 ) hero . jumpDown ( 2 ) hero . jumpLeft…" at bounding box center [352, 191] width 159 height 176
type textarea "hero.jumpDown(2)"
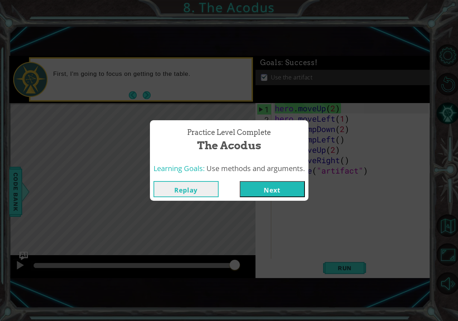
click at [280, 183] on button "Next" at bounding box center [271, 189] width 65 height 16
